Goal: Task Accomplishment & Management: Complete application form

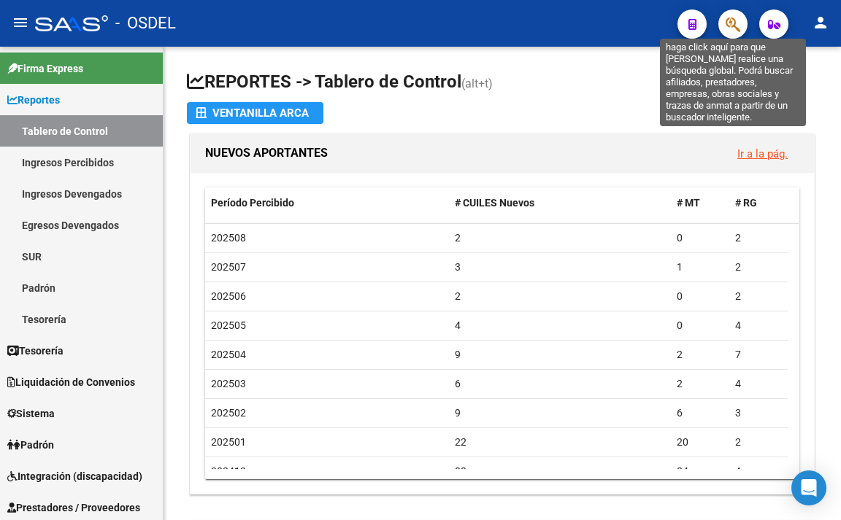
click at [727, 25] on icon "button" at bounding box center [732, 24] width 15 height 17
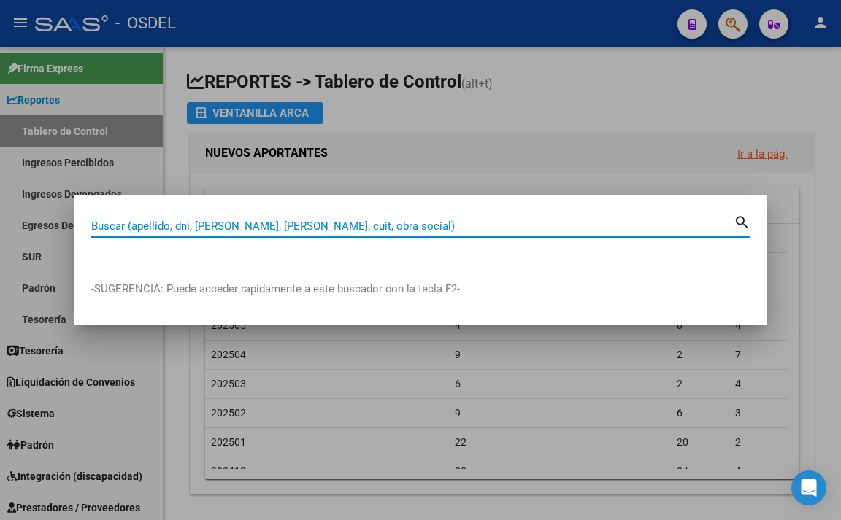
click at [498, 227] on input "Buscar (apellido, dni, [PERSON_NAME], [PERSON_NAME], cuit, obra social)" at bounding box center [412, 226] width 642 height 13
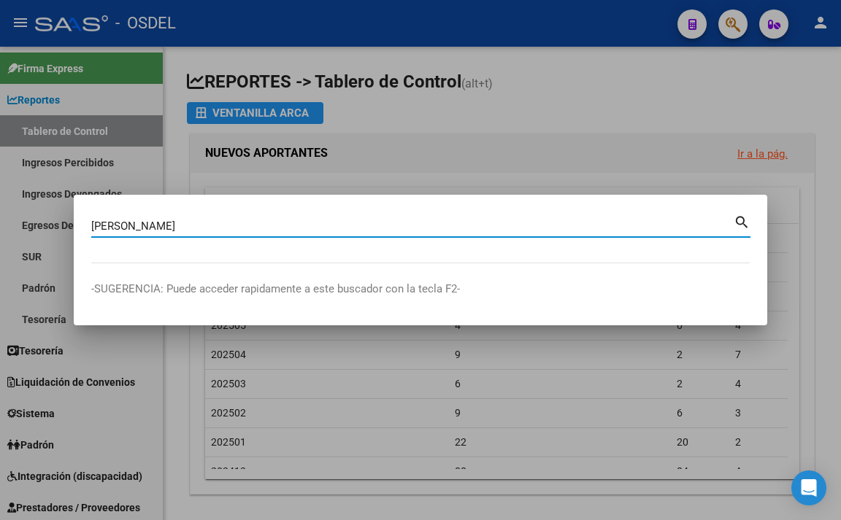
type input "Gelman"
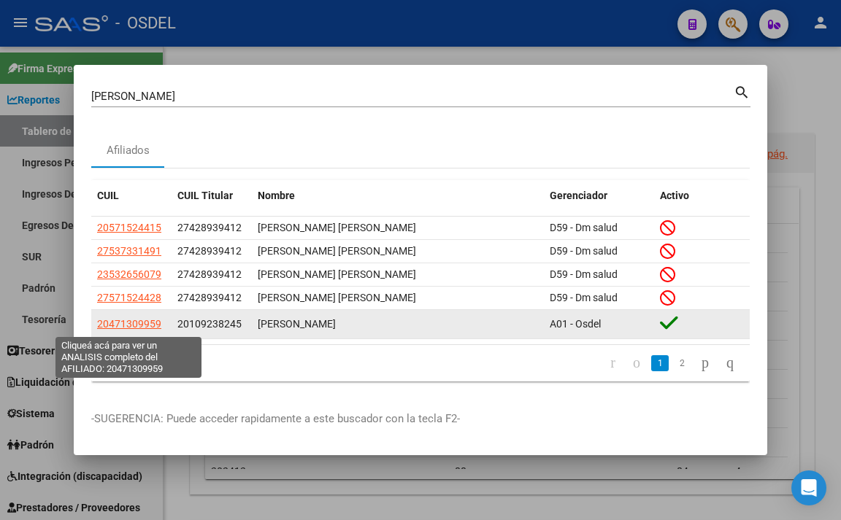
click at [151, 328] on span "20471309959" at bounding box center [129, 324] width 64 height 12
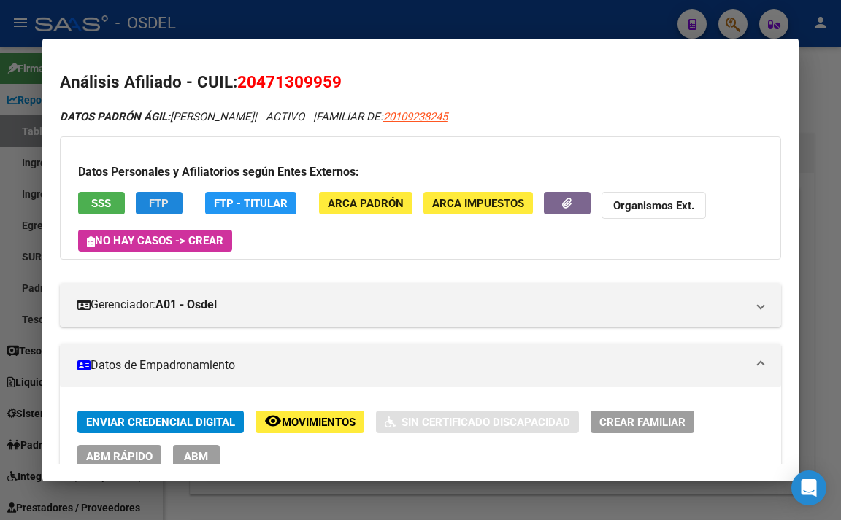
click at [166, 204] on span "FTP" at bounding box center [159, 203] width 20 height 13
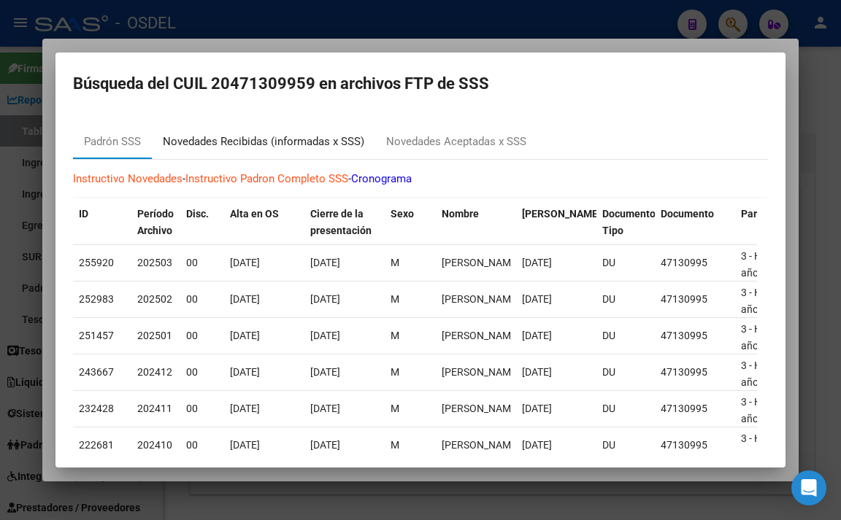
click at [310, 147] on div "Novedades Recibidas (informadas x SSS)" at bounding box center [263, 142] width 201 height 17
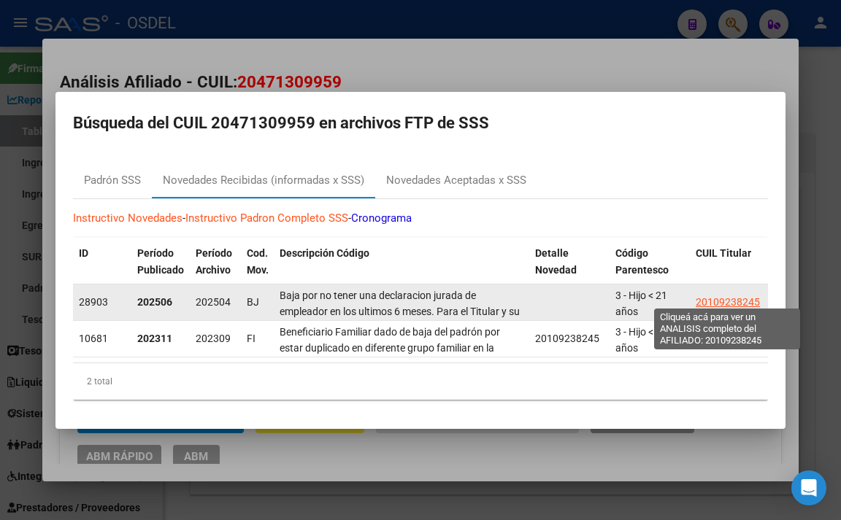
click at [721, 297] on span "20109238245" at bounding box center [727, 302] width 64 height 12
type textarea "20109238245"
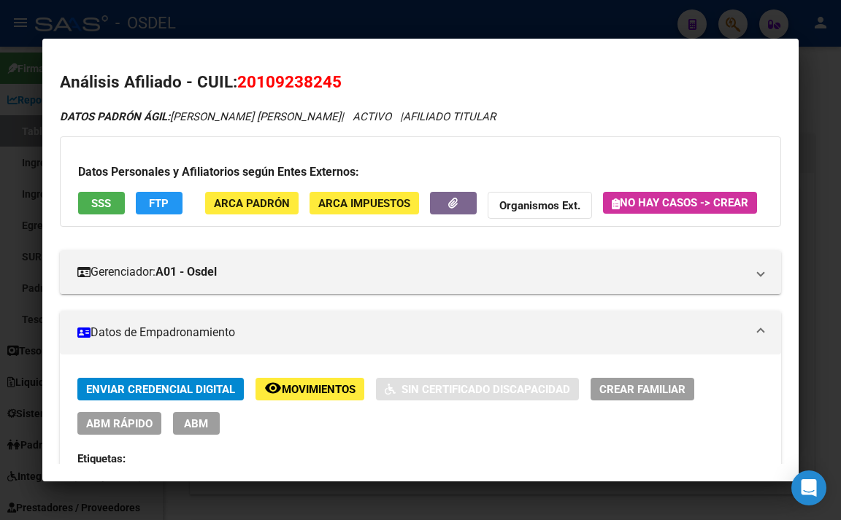
click at [167, 209] on span "FTP" at bounding box center [159, 203] width 20 height 13
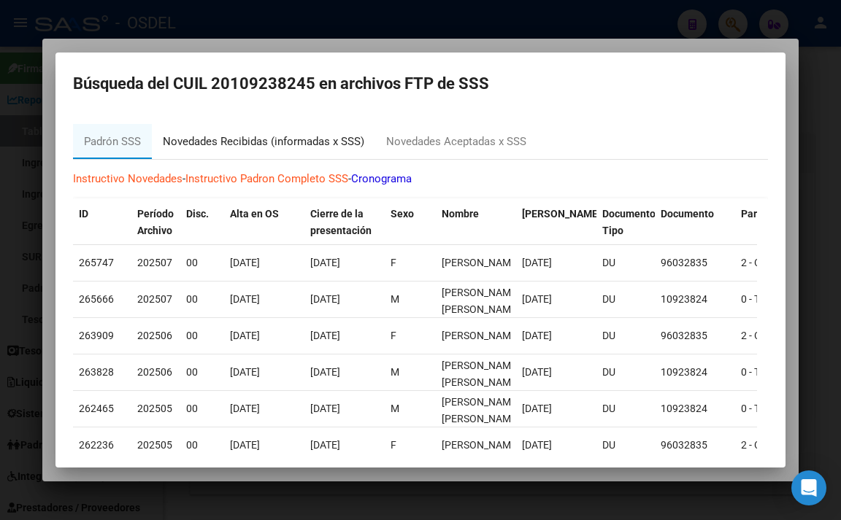
click at [289, 146] on div "Novedades Recibidas (informadas x SSS)" at bounding box center [263, 142] width 201 height 17
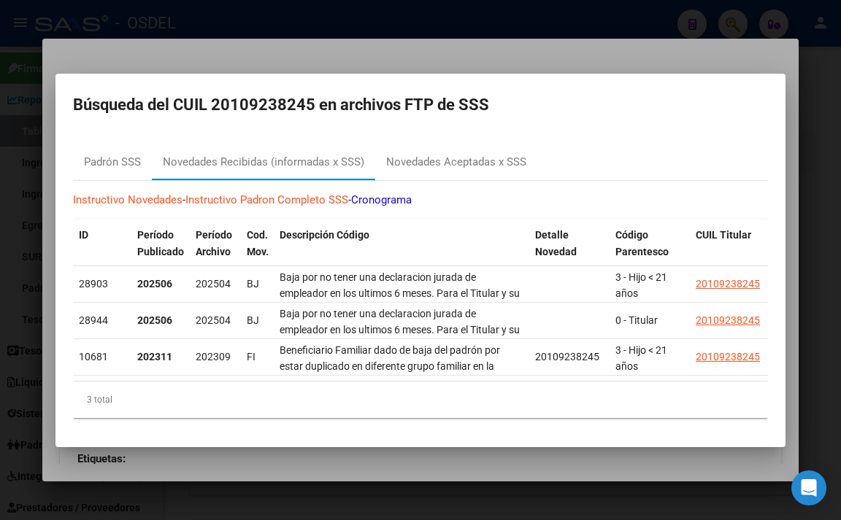
click at [334, 46] on div at bounding box center [420, 260] width 841 height 520
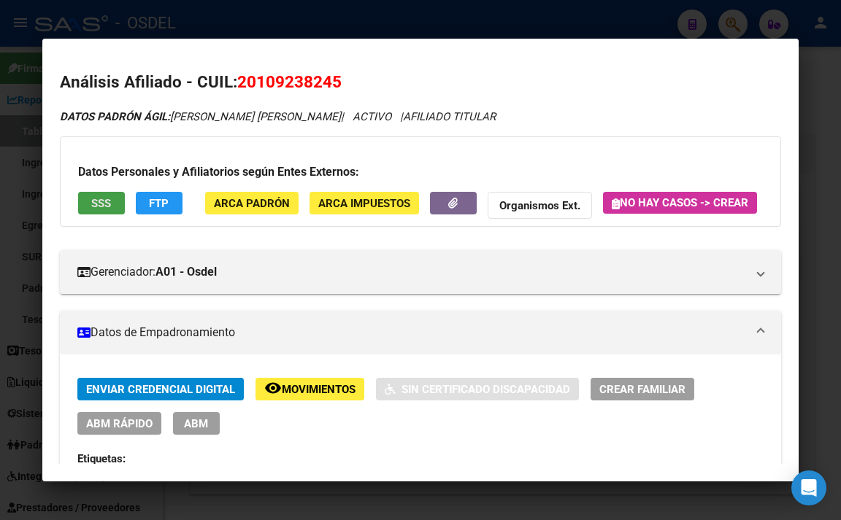
click at [115, 204] on button "SSS" at bounding box center [101, 203] width 47 height 23
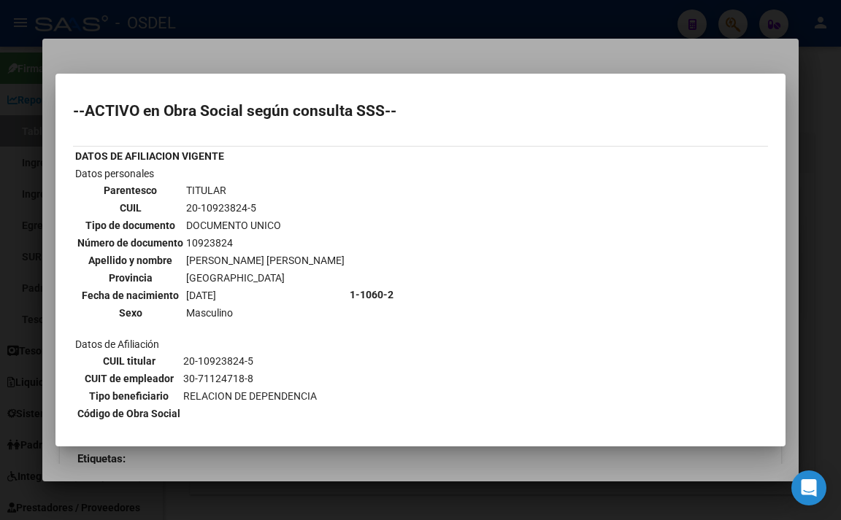
click at [385, 50] on div at bounding box center [420, 260] width 841 height 520
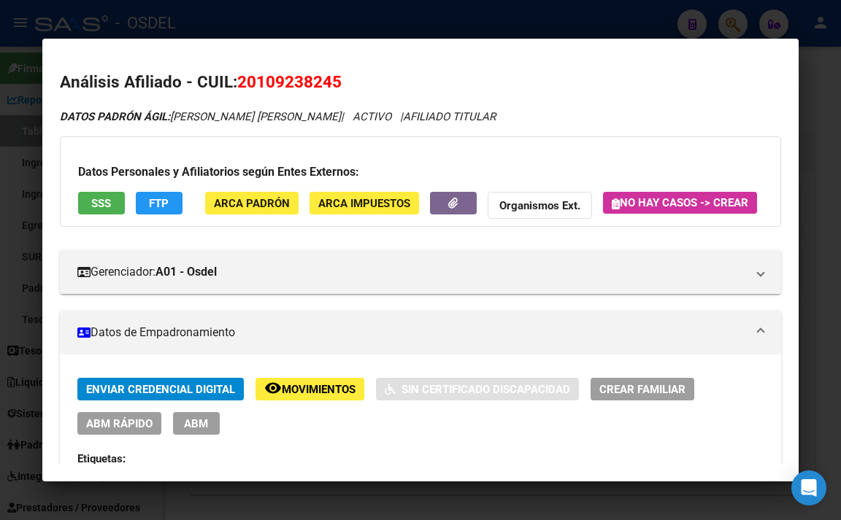
click at [817, 80] on div at bounding box center [420, 260] width 841 height 520
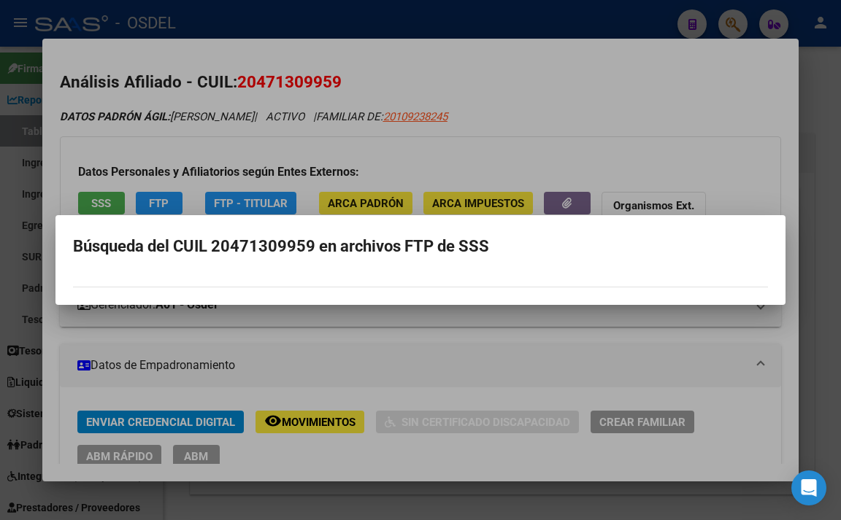
click at [822, 221] on div at bounding box center [420, 260] width 841 height 520
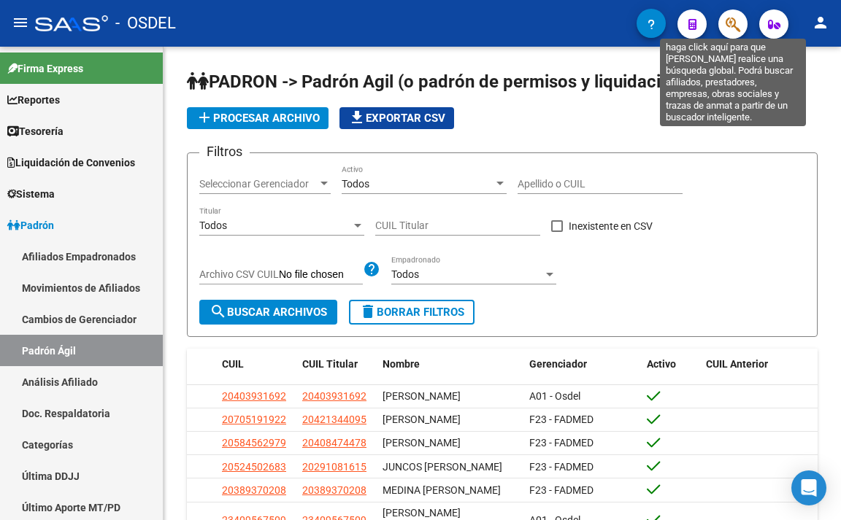
click at [730, 26] on icon "button" at bounding box center [732, 24] width 15 height 17
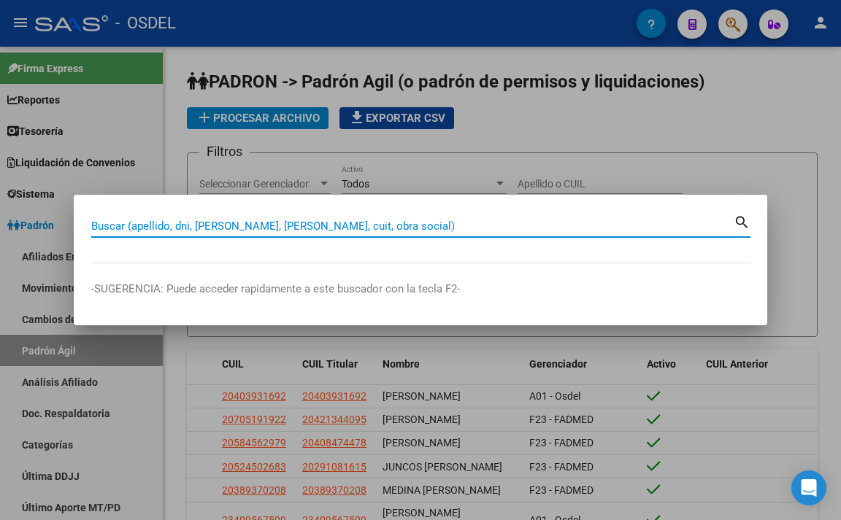
click at [607, 225] on input "Buscar (apellido, dni, [PERSON_NAME], [PERSON_NAME], cuit, obra social)" at bounding box center [412, 226] width 642 height 13
click at [576, 225] on input "Buscar (apellido, dni, [PERSON_NAME], [PERSON_NAME], cuit, obra social)" at bounding box center [412, 226] width 642 height 13
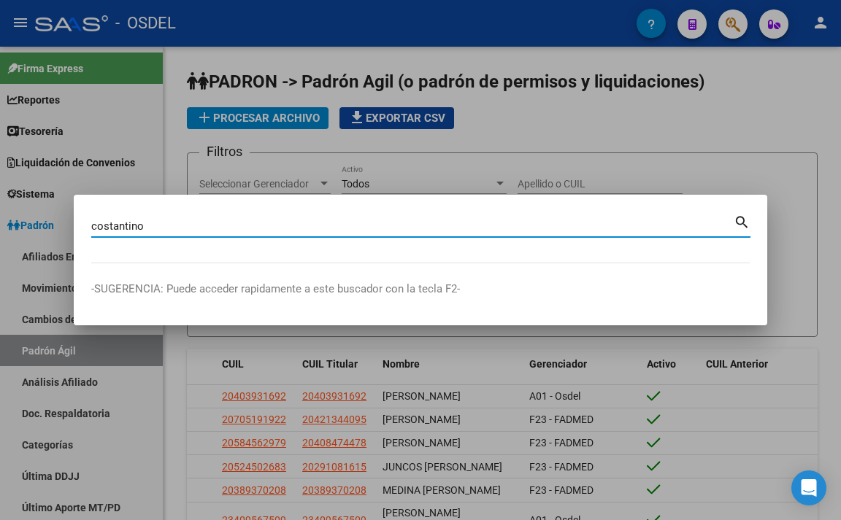
type input "costantino"
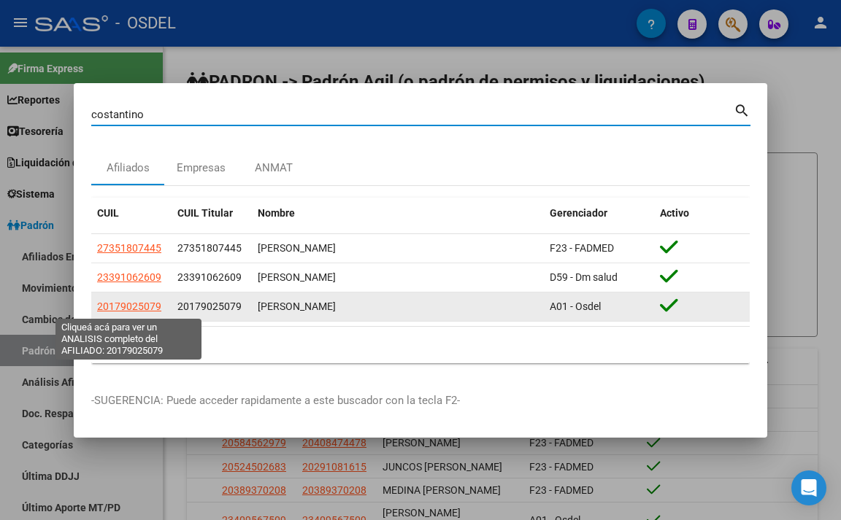
click at [143, 305] on span "20179025079" at bounding box center [129, 307] width 64 height 12
type textarea "20179025079"
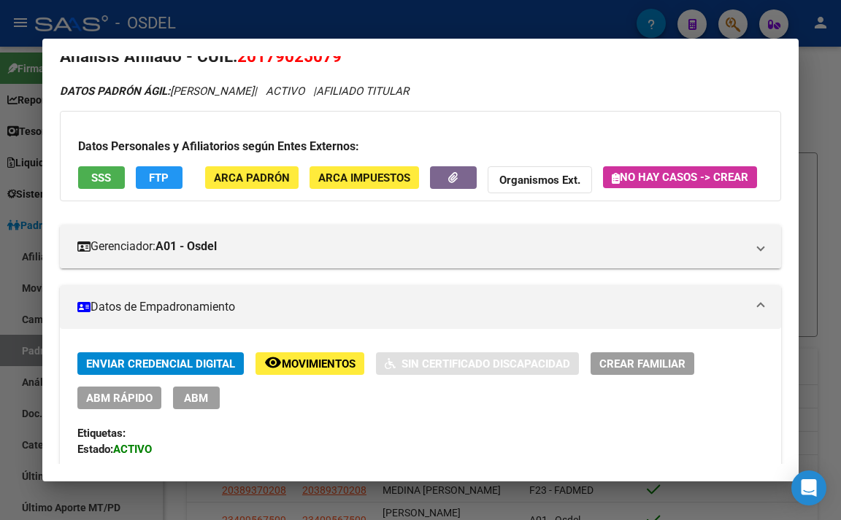
scroll to position [73, 0]
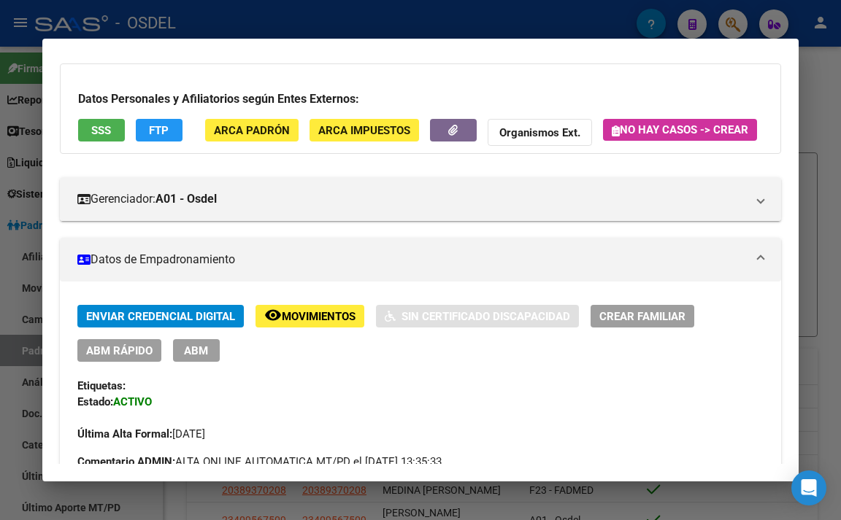
click at [195, 358] on span "ABM" at bounding box center [196, 350] width 24 height 13
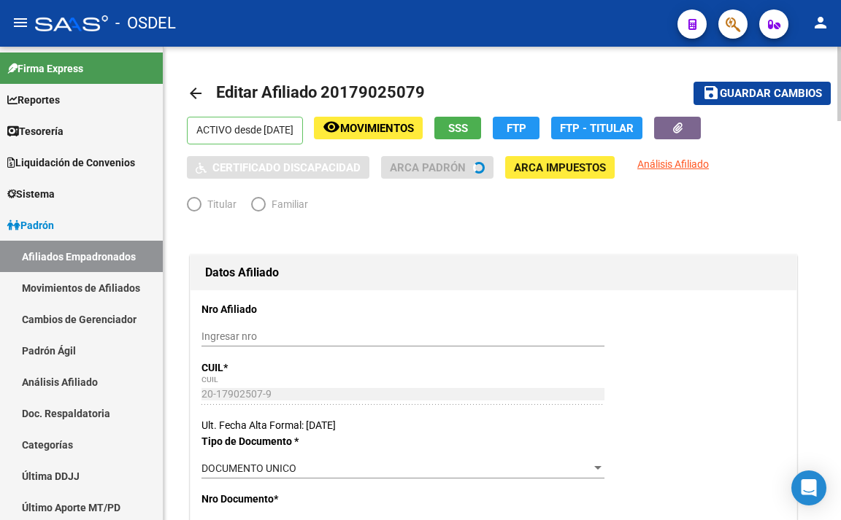
radio input "true"
type input "20-17902507-9"
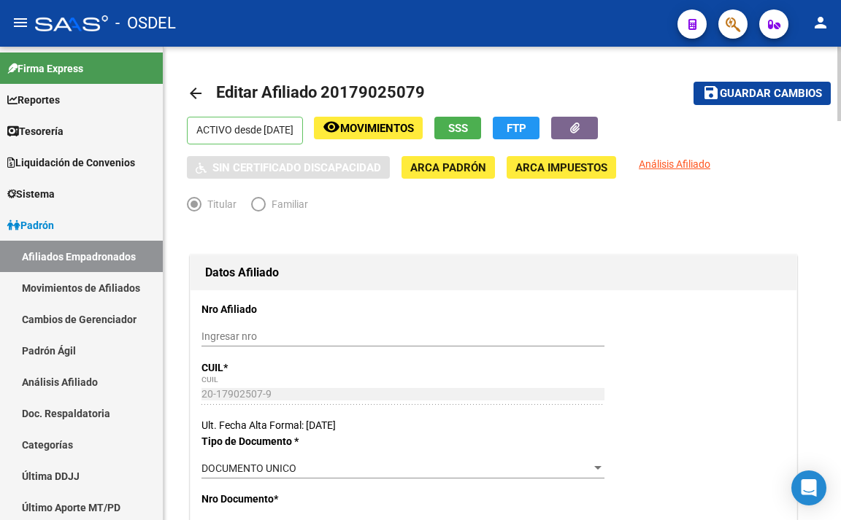
scroll to position [73, 0]
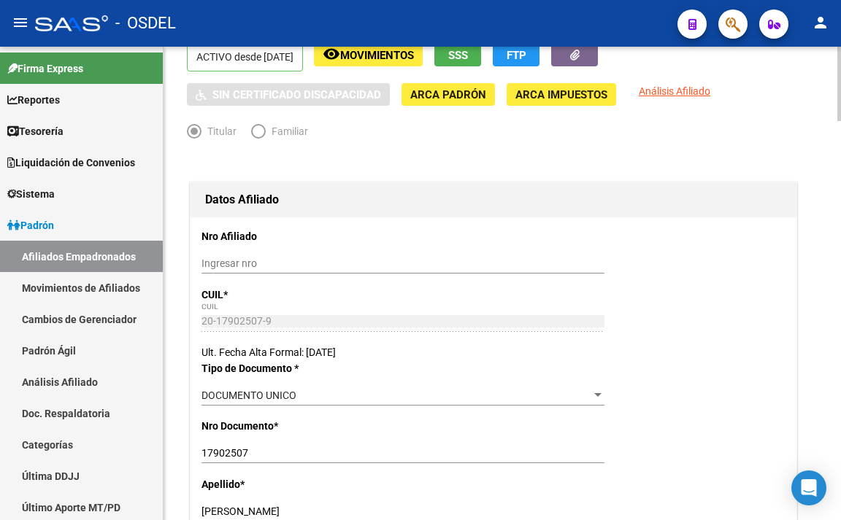
click at [307, 263] on input "Ingresar nro" at bounding box center [402, 264] width 403 height 12
drag, startPoint x: 201, startPoint y: 451, endPoint x: 251, endPoint y: 456, distance: 49.9
click at [251, 456] on input "17902507" at bounding box center [402, 453] width 403 height 12
click at [262, 263] on input "22276/" at bounding box center [402, 264] width 403 height 12
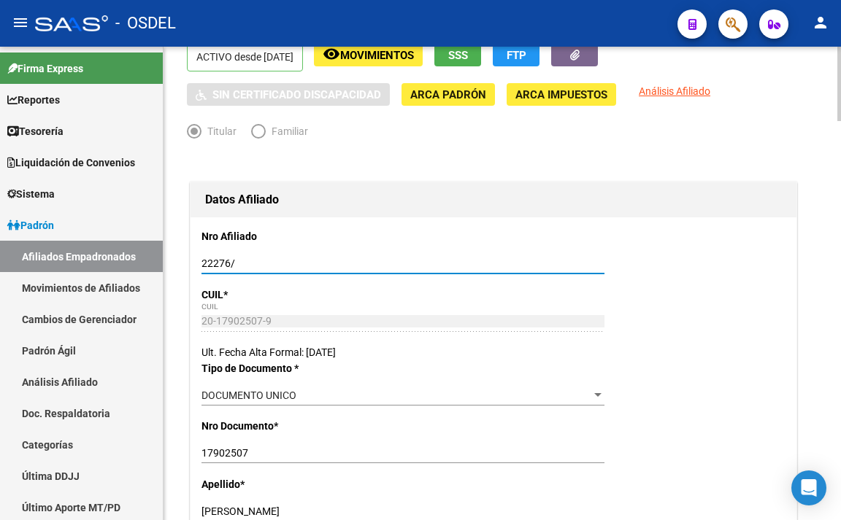
paste input "17902507"
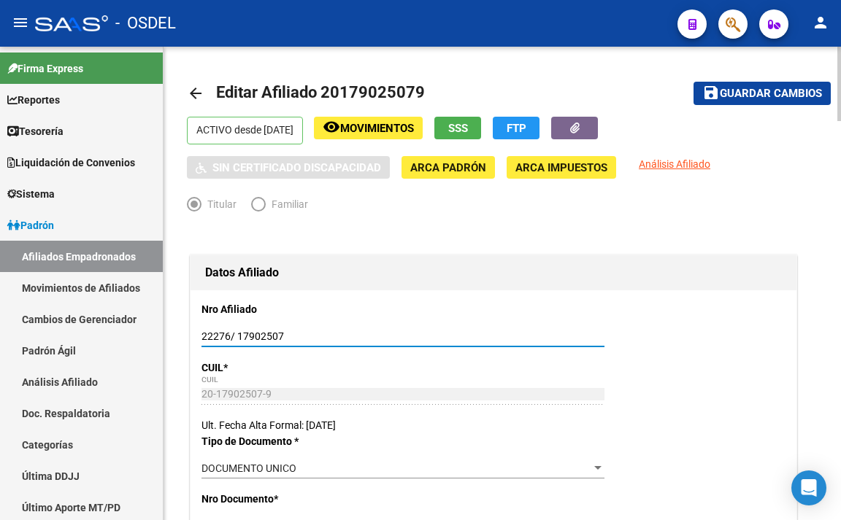
click at [306, 334] on input "22276/ 17902507" at bounding box center [402, 337] width 403 height 12
type input "2"
click at [306, 335] on input "Ingresar nro" at bounding box center [402, 337] width 403 height 12
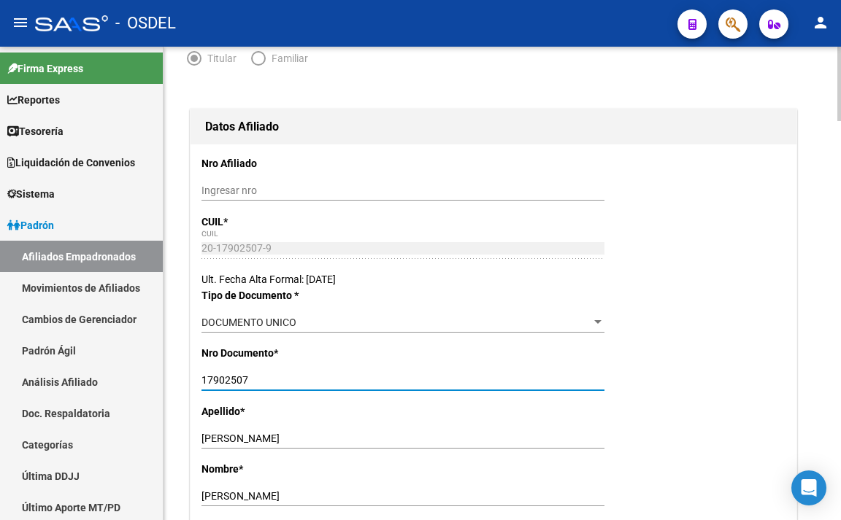
drag, startPoint x: 285, startPoint y: 383, endPoint x: 196, endPoint y: 368, distance: 91.1
click at [300, 187] on input "Ingresar nro" at bounding box center [402, 191] width 403 height 12
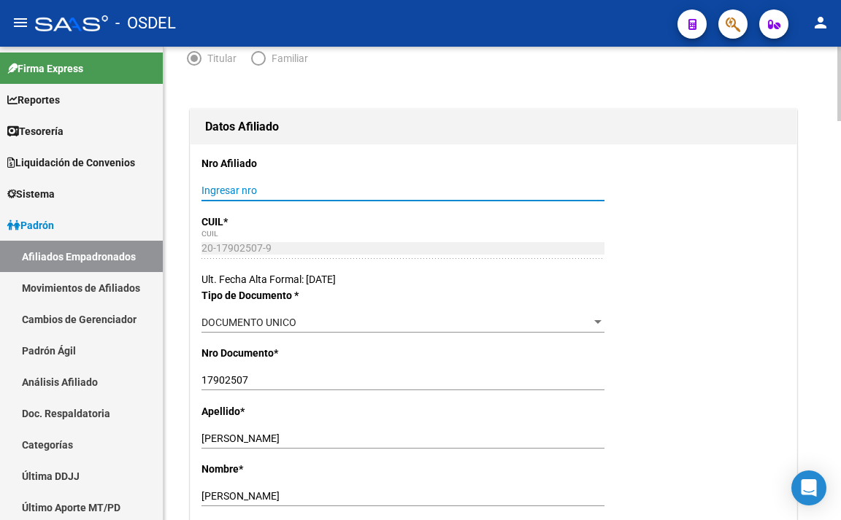
drag, startPoint x: 300, startPoint y: 188, endPoint x: 678, endPoint y: 176, distance: 378.2
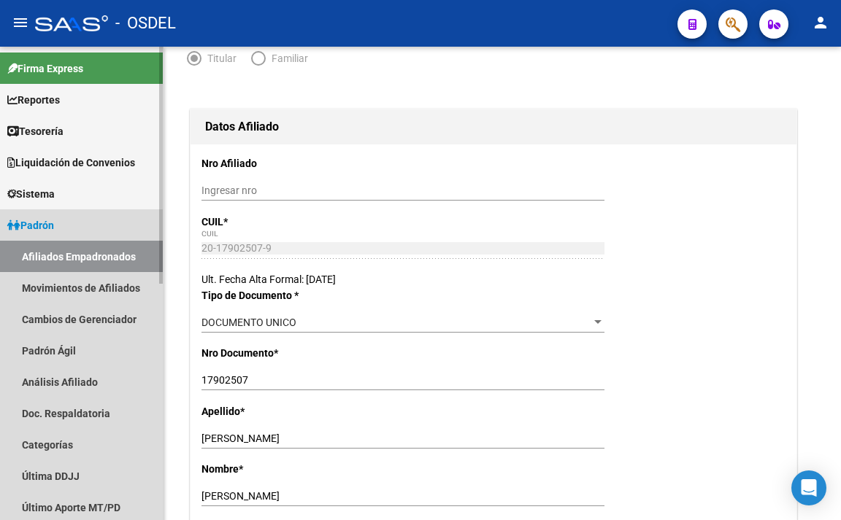
click at [51, 228] on span "Padrón" at bounding box center [30, 225] width 47 height 16
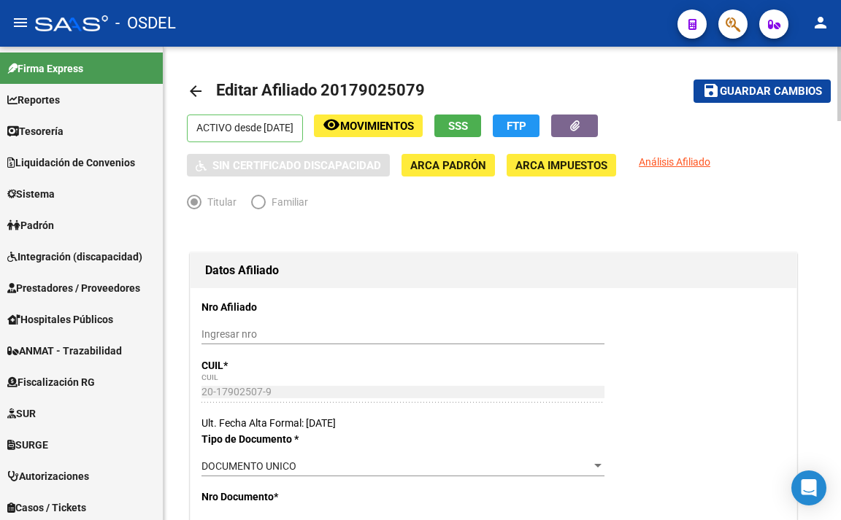
scroll to position [0, 0]
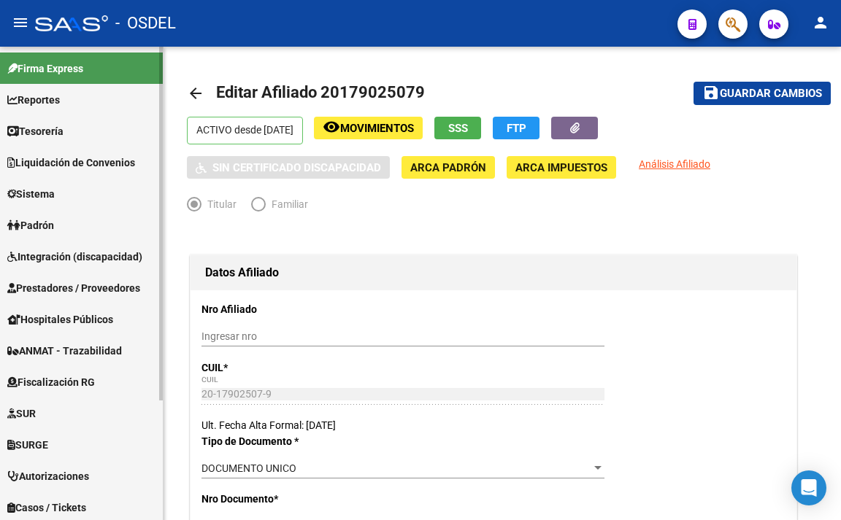
click at [33, 227] on span "Padrón" at bounding box center [30, 225] width 47 height 16
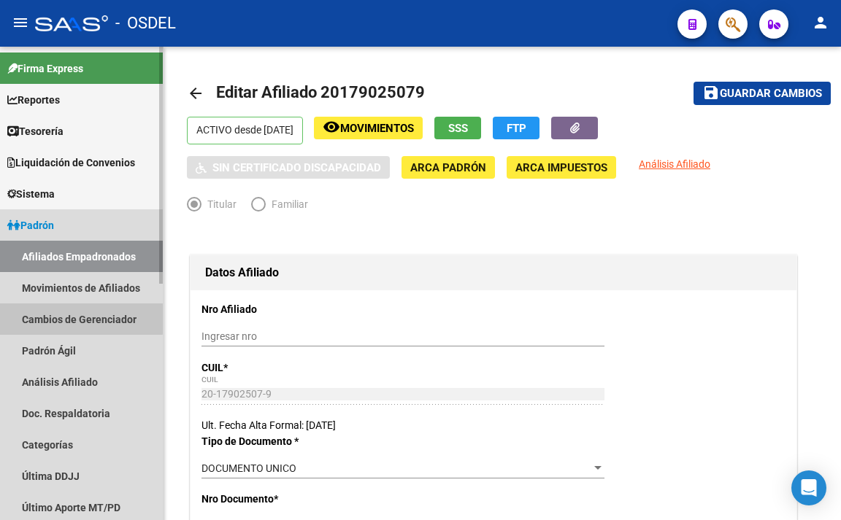
click at [52, 306] on link "Cambios de Gerenciador" at bounding box center [81, 319] width 163 height 31
